Goal: Obtain resource: Download file/media

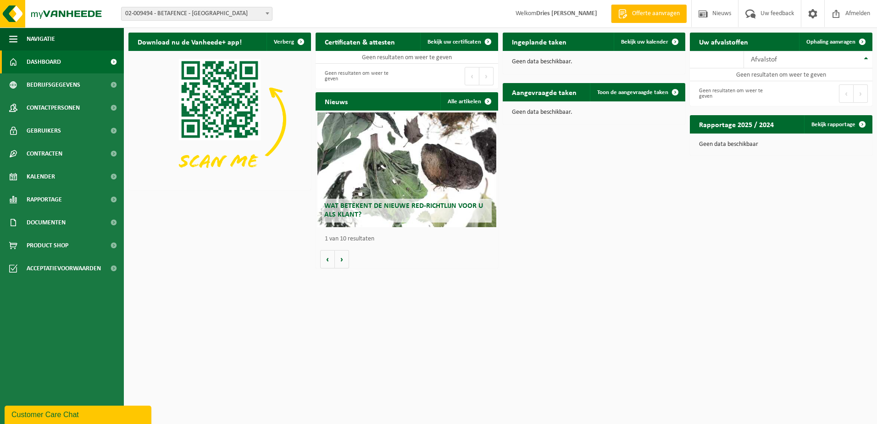
click at [268, 15] on span at bounding box center [267, 13] width 9 height 12
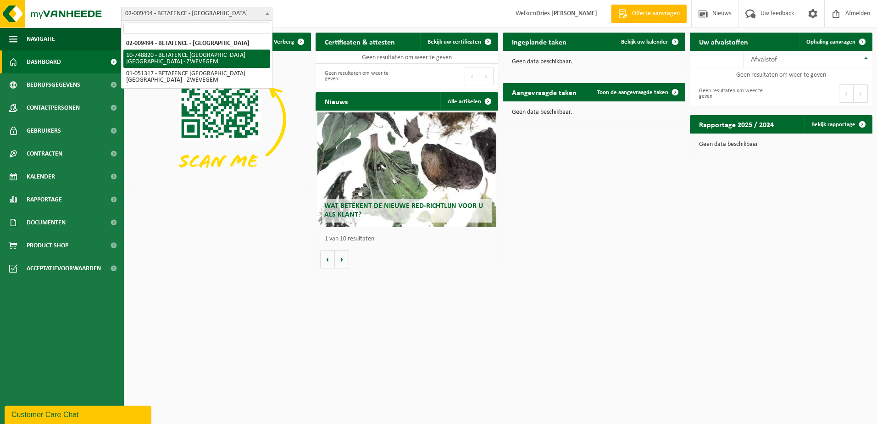
select select "7292"
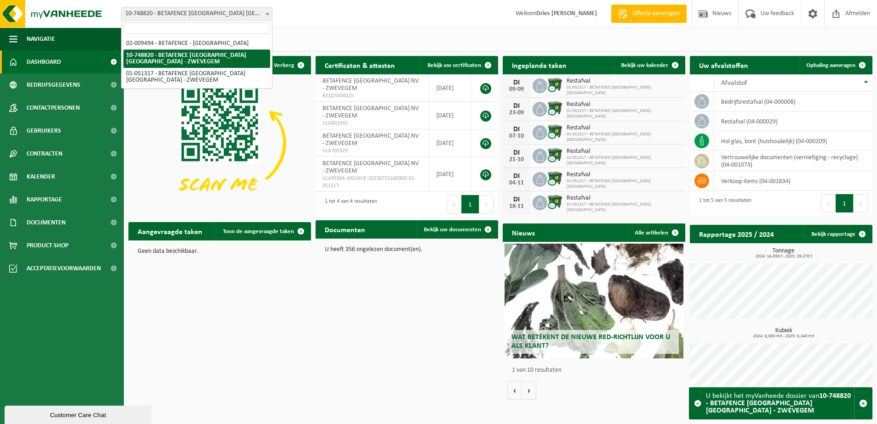
click at [265, 14] on span at bounding box center [267, 13] width 9 height 12
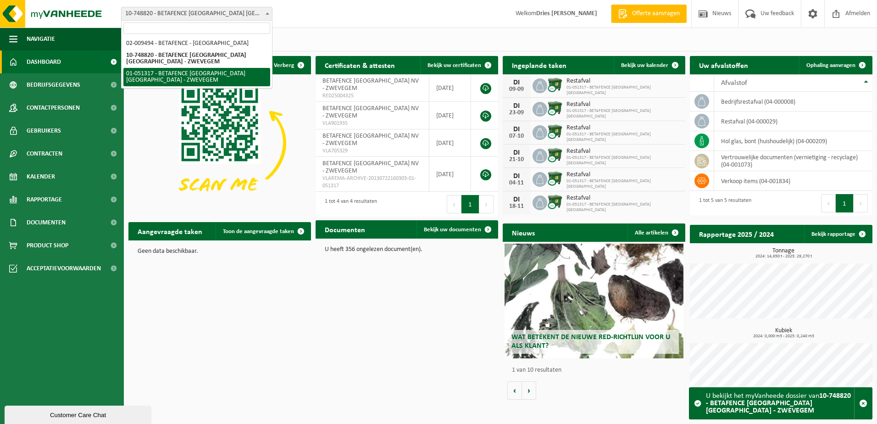
select select "248"
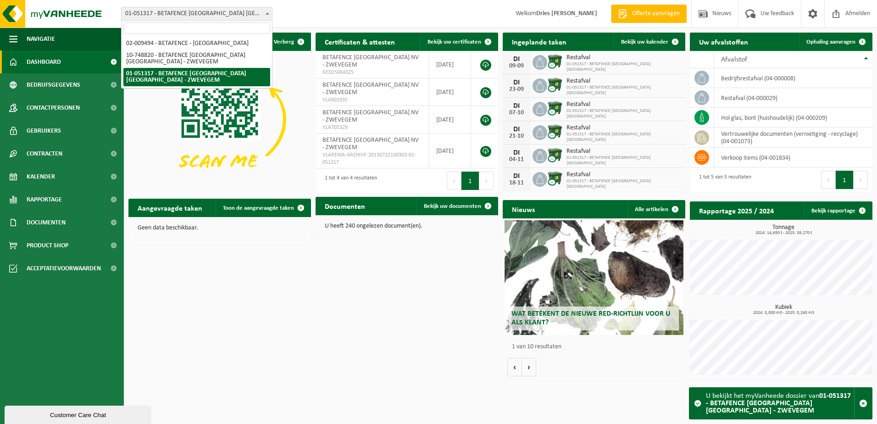
click at [266, 14] on b at bounding box center [268, 13] width 4 height 2
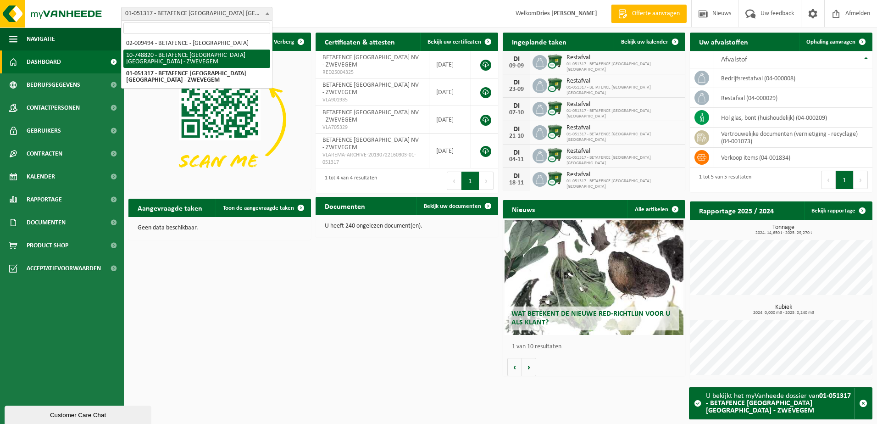
select select "7292"
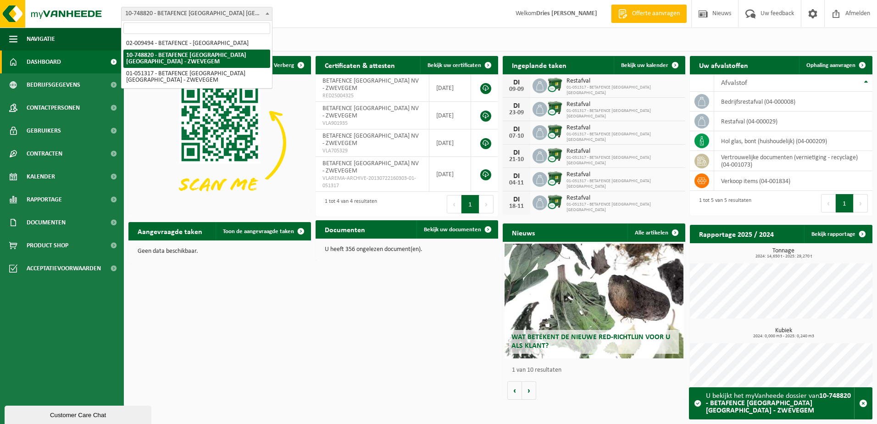
click at [267, 14] on b at bounding box center [268, 13] width 4 height 2
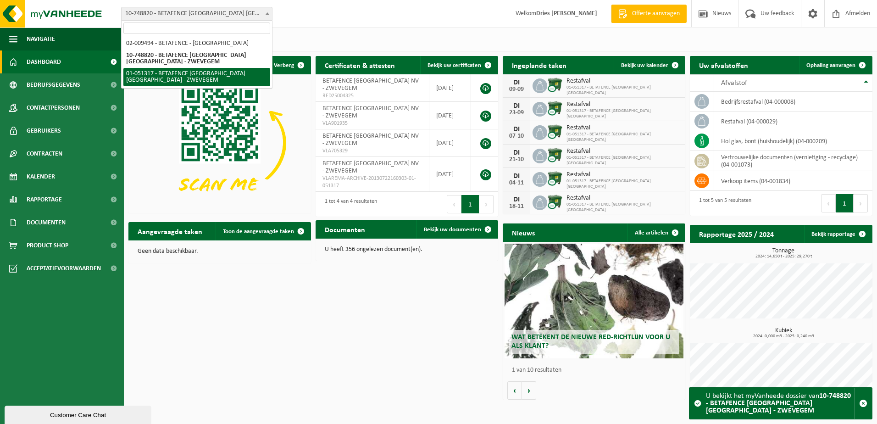
select select "248"
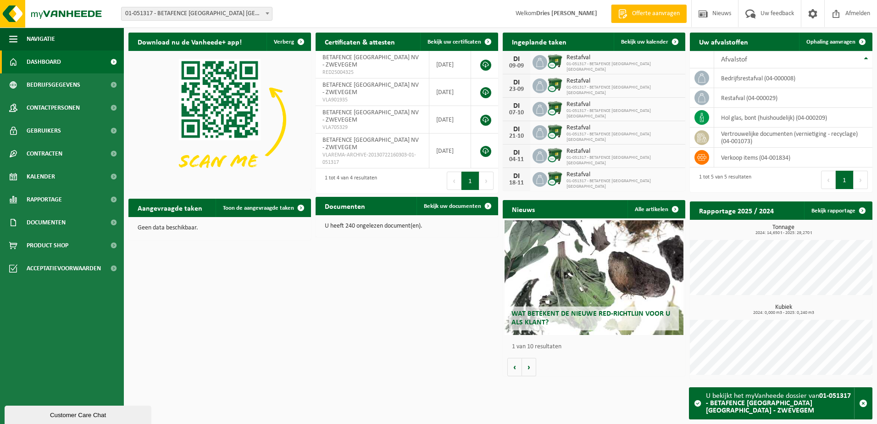
click at [592, 65] on span "01-051317 - BETAFENCE [GEOGRAPHIC_DATA] [GEOGRAPHIC_DATA]" at bounding box center [624, 66] width 114 height 11
click at [485, 66] on link at bounding box center [485, 65] width 11 height 11
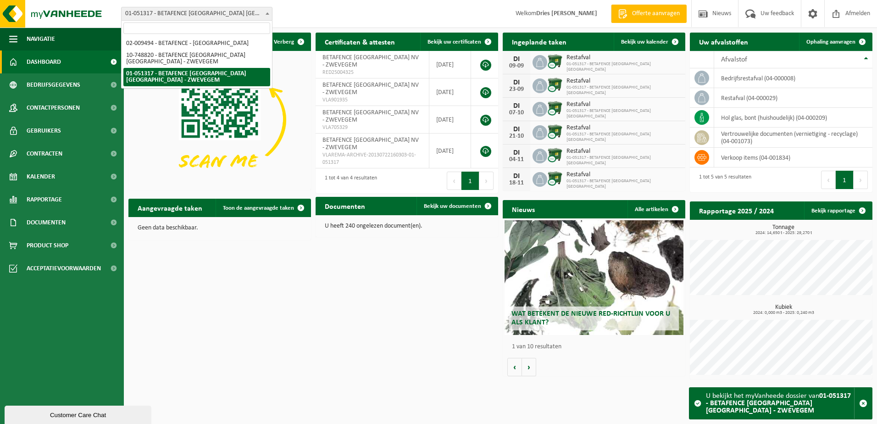
click at [265, 12] on span at bounding box center [267, 13] width 9 height 12
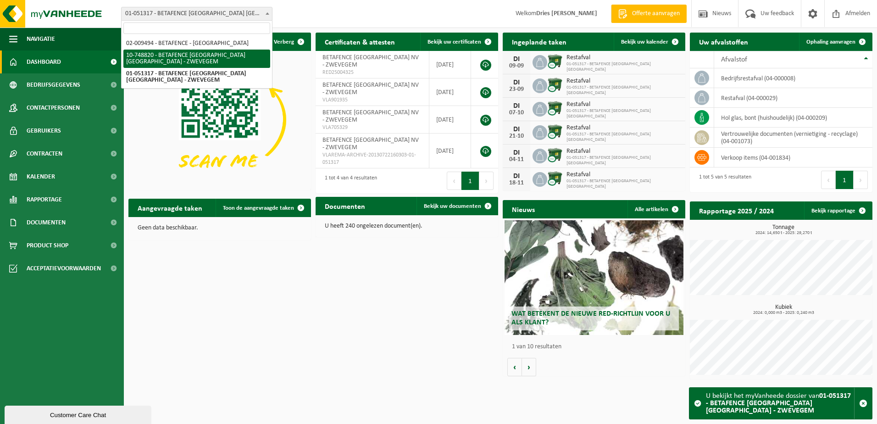
select select "7292"
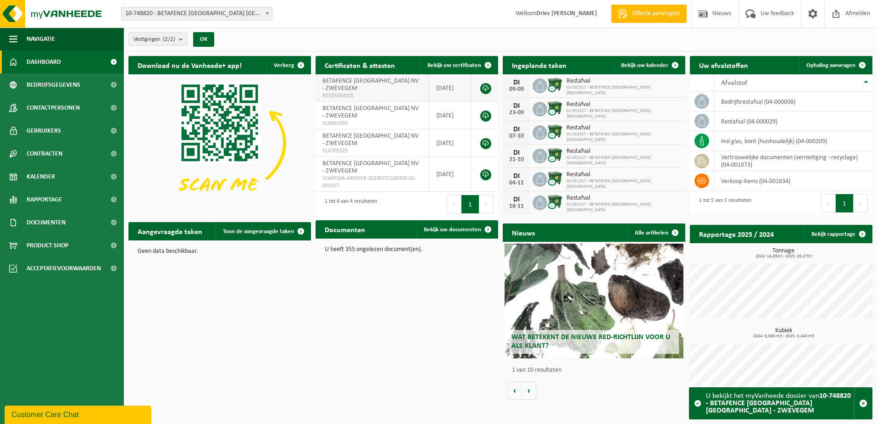
click at [484, 87] on link at bounding box center [485, 88] width 11 height 11
click at [266, 16] on span at bounding box center [267, 13] width 9 height 12
